Goal: Find specific page/section

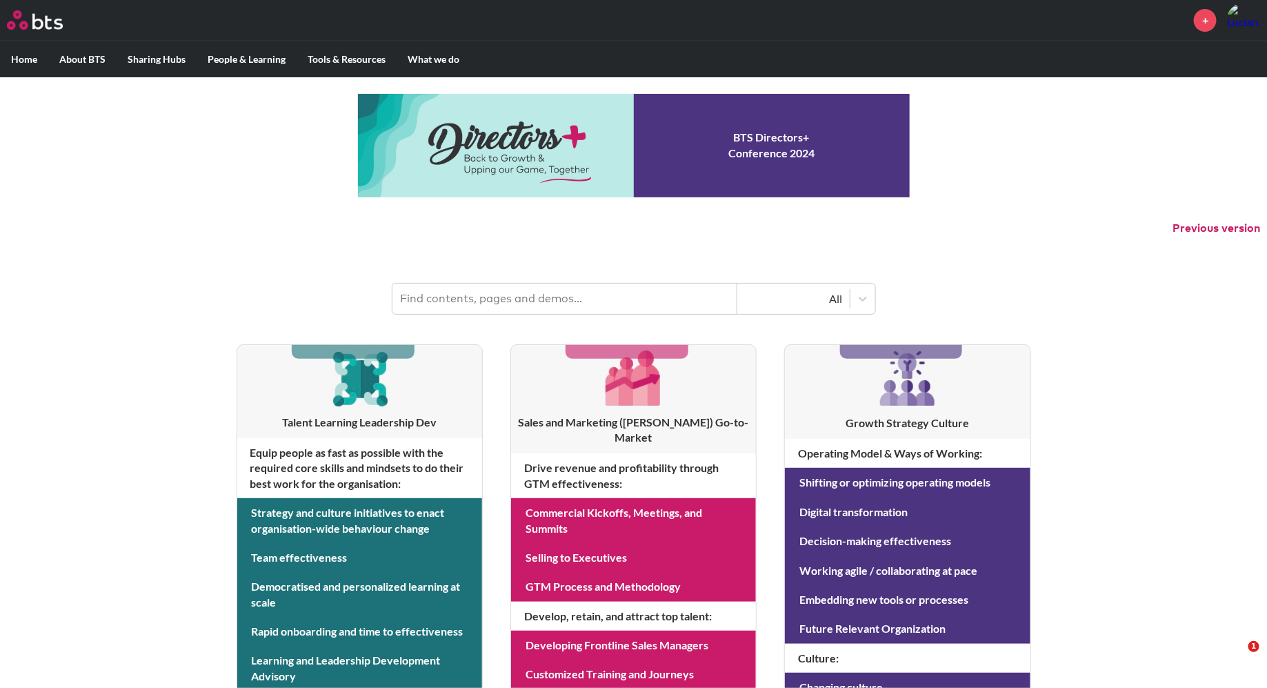
click at [461, 297] on input "text" at bounding box center [564, 299] width 345 height 30
type input "multipliers"
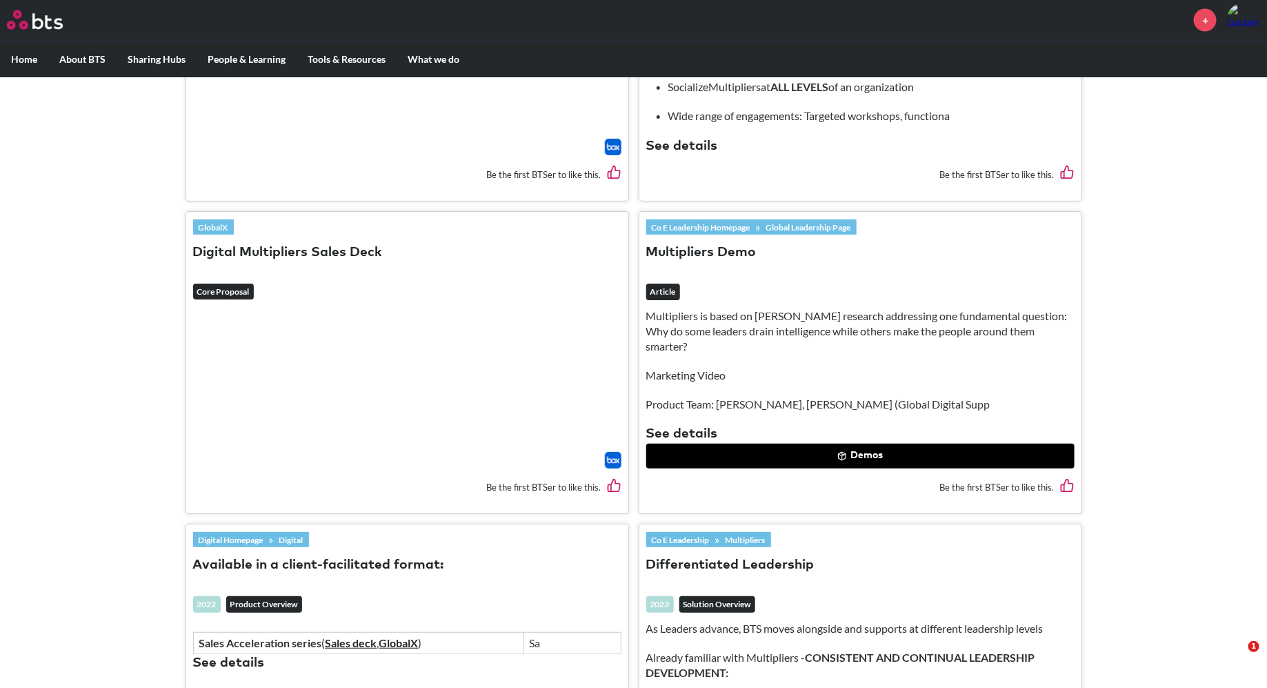
scroll to position [973, 0]
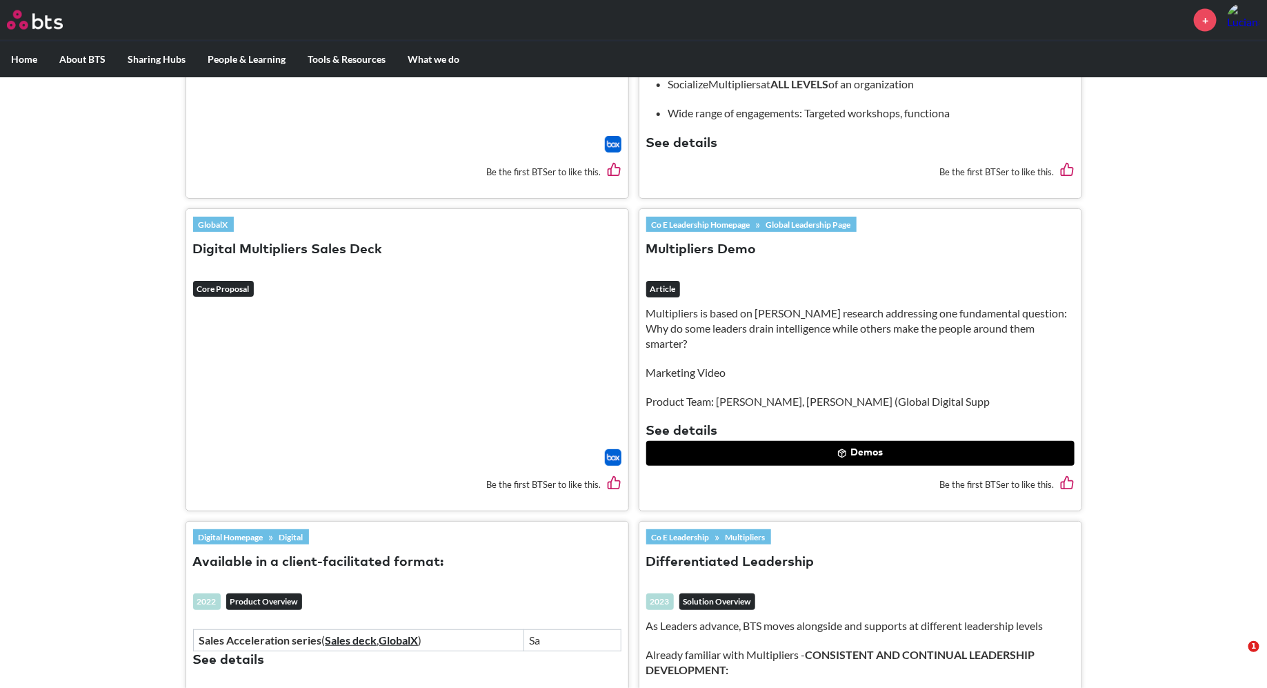
click at [862, 450] on button "Demos" at bounding box center [860, 453] width 428 height 25
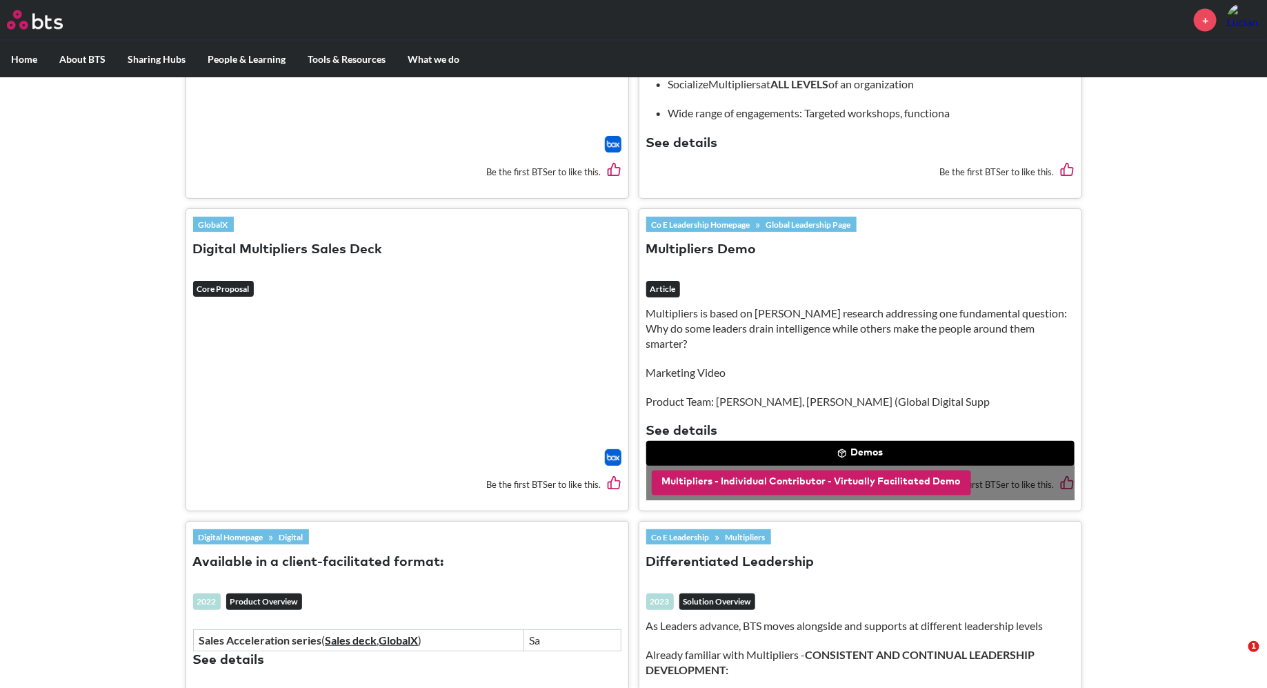
click at [833, 480] on button "Multipliers - Individual Contributor - Virtually Facilitated Demo" at bounding box center [811, 482] width 319 height 25
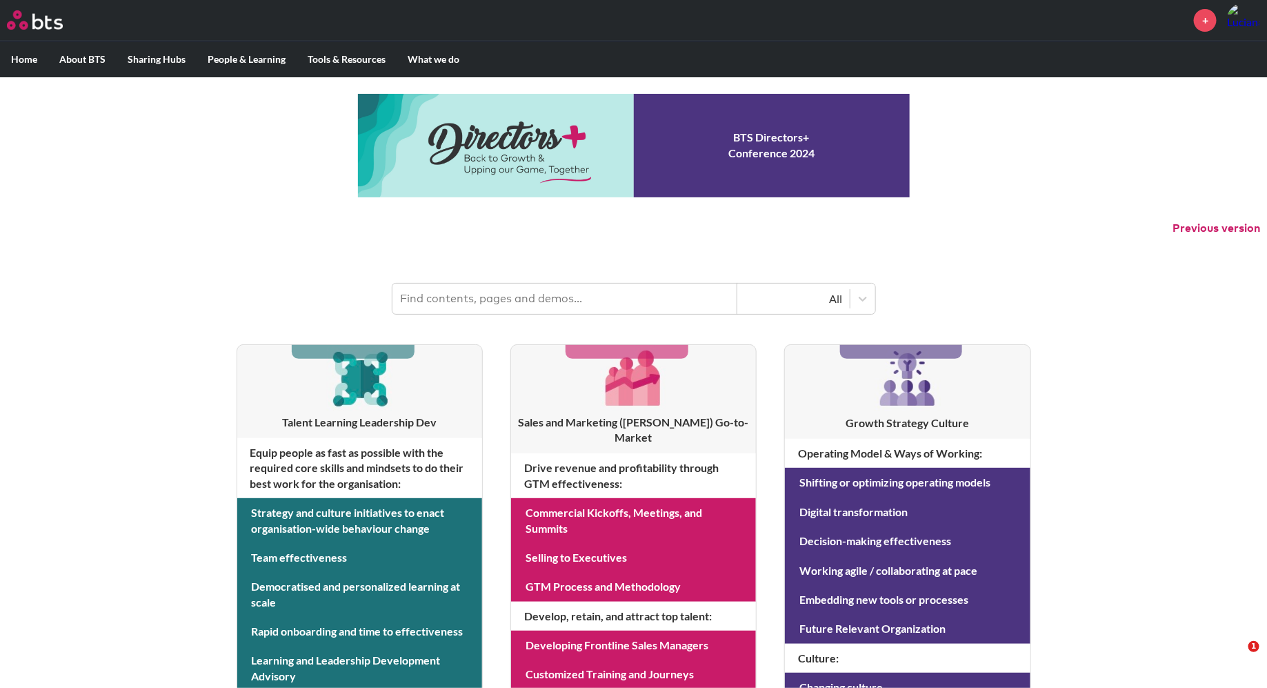
click at [466, 314] on header "All" at bounding box center [633, 292] width 1267 height 72
click at [466, 304] on input "text" at bounding box center [564, 299] width 345 height 30
type input "multipliers"
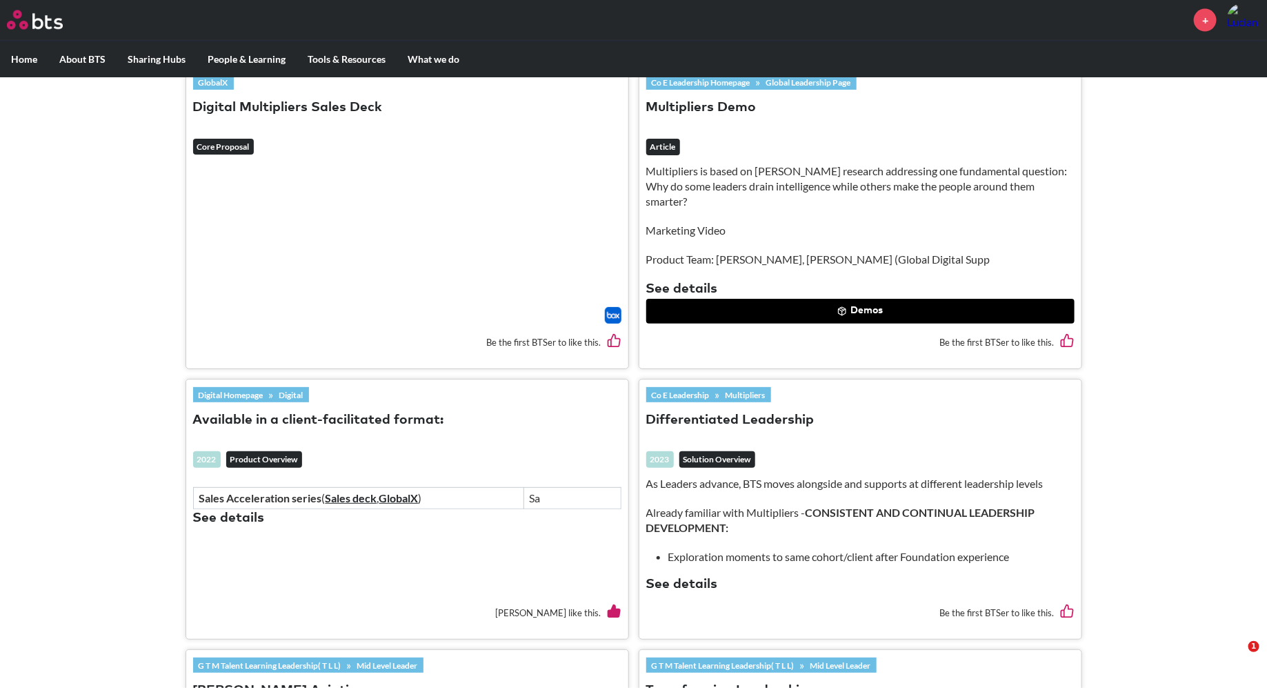
scroll to position [1122, 0]
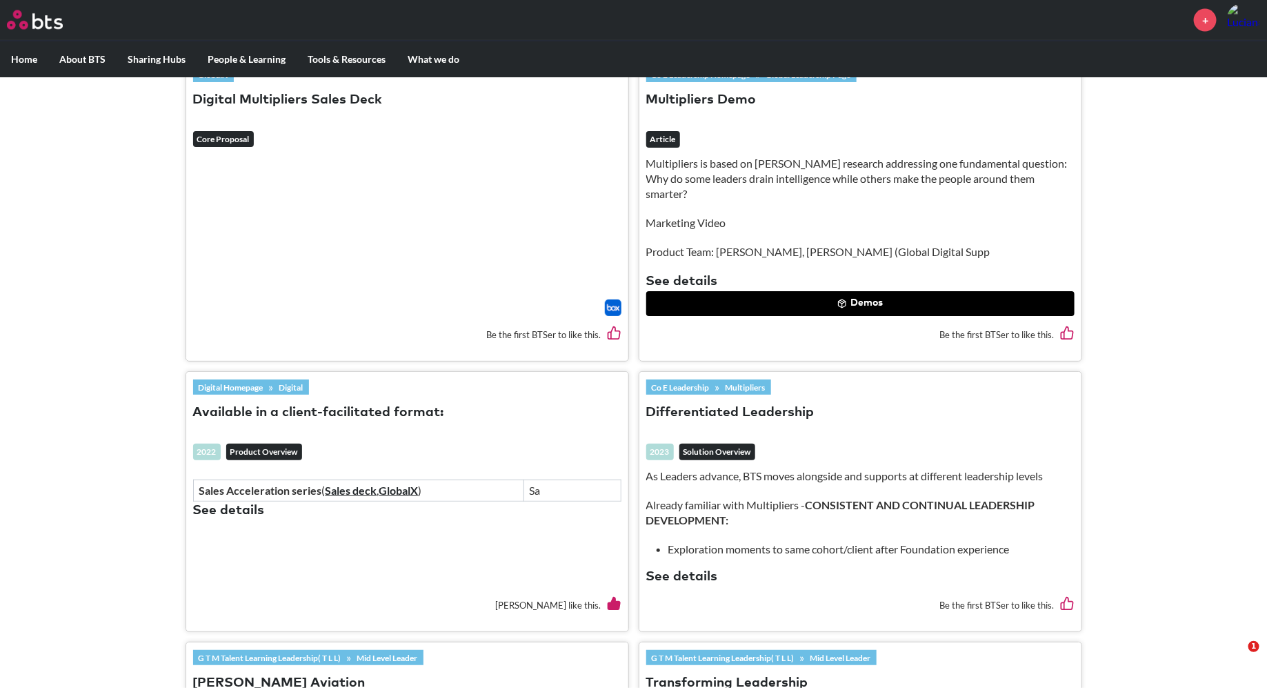
click at [864, 301] on button "Demos" at bounding box center [860, 303] width 428 height 25
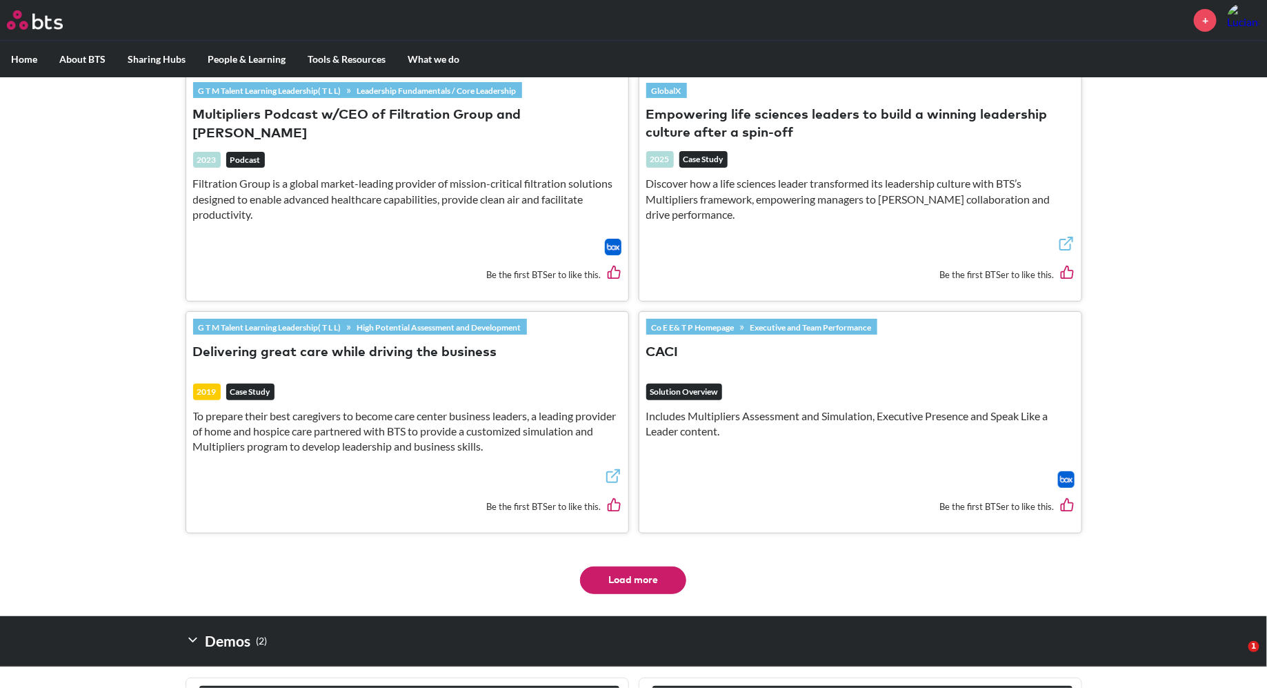
scroll to position [2674, 0]
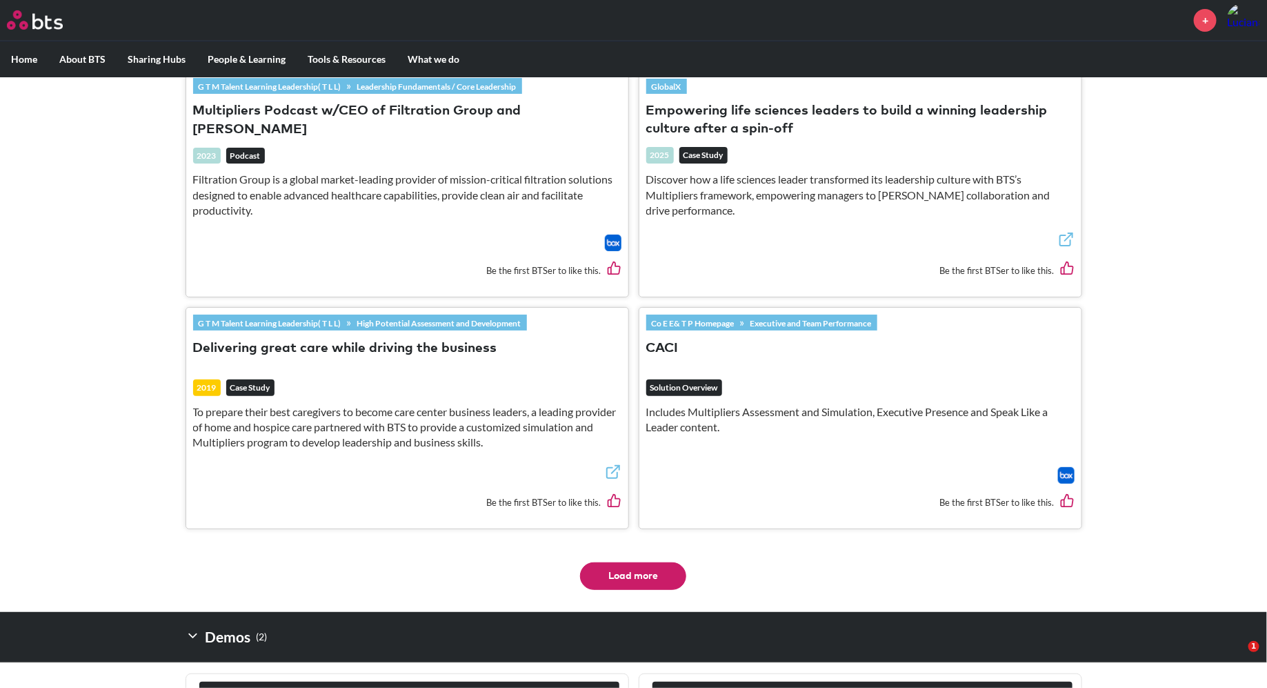
click at [635, 581] on button "Load more" at bounding box center [633, 576] width 106 height 28
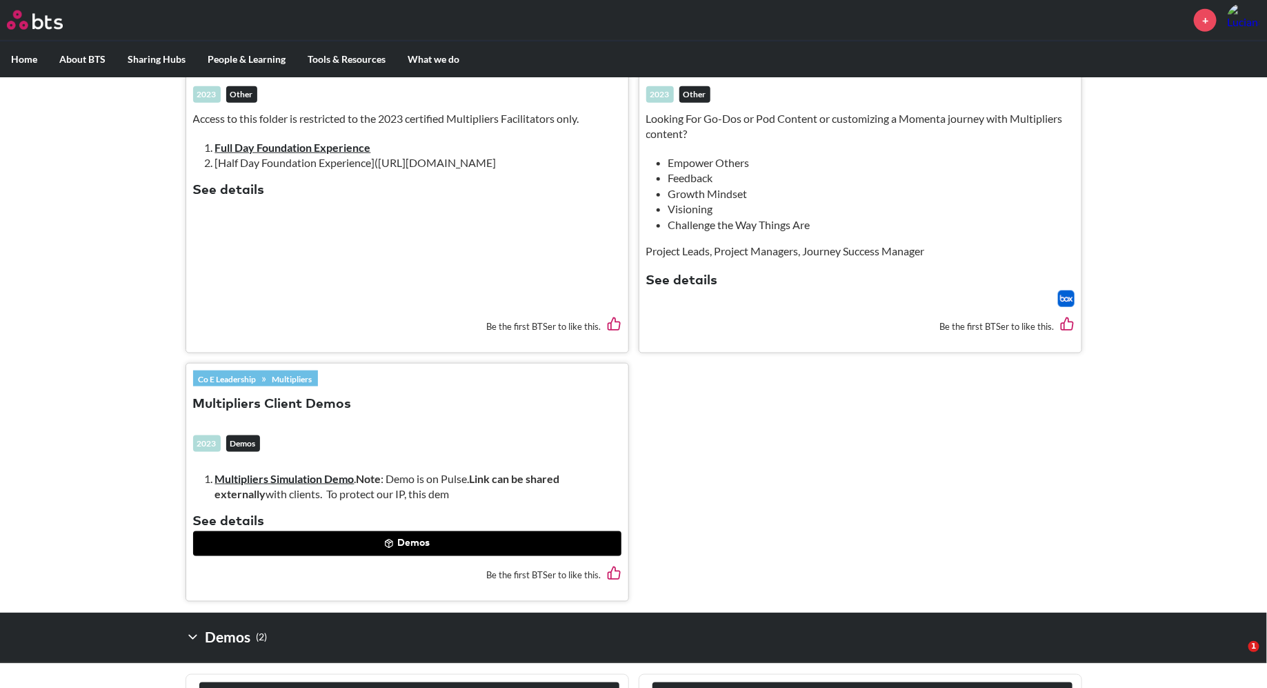
scroll to position [3202, 0]
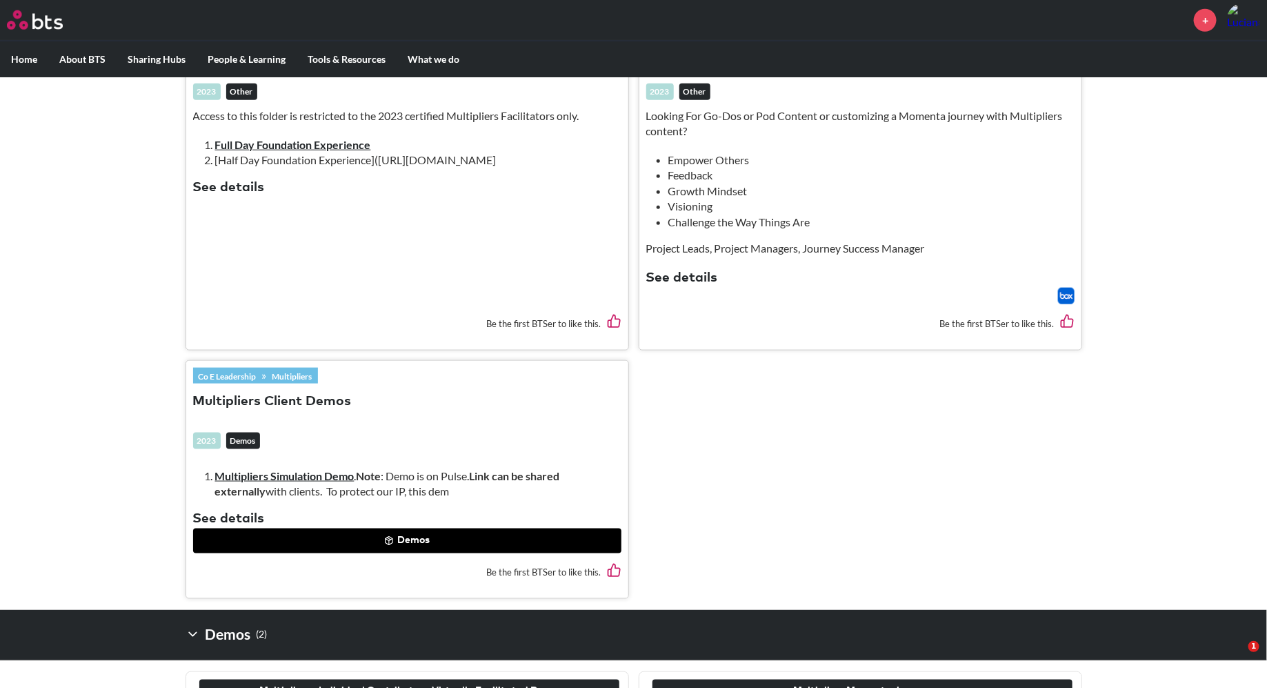
click at [419, 552] on button "Demos" at bounding box center [407, 540] width 428 height 25
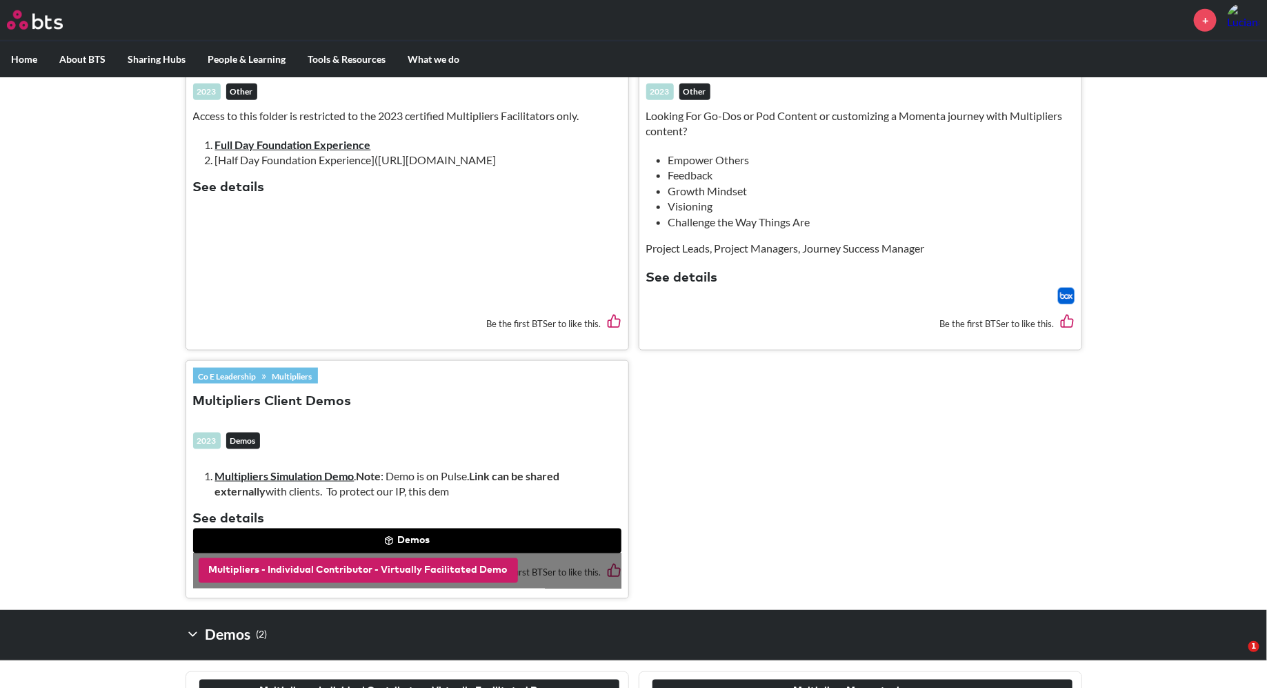
click at [406, 577] on button "Multipliers - Individual Contributor - Virtually Facilitated Demo" at bounding box center [358, 570] width 319 height 25
